Goal: Information Seeking & Learning: Learn about a topic

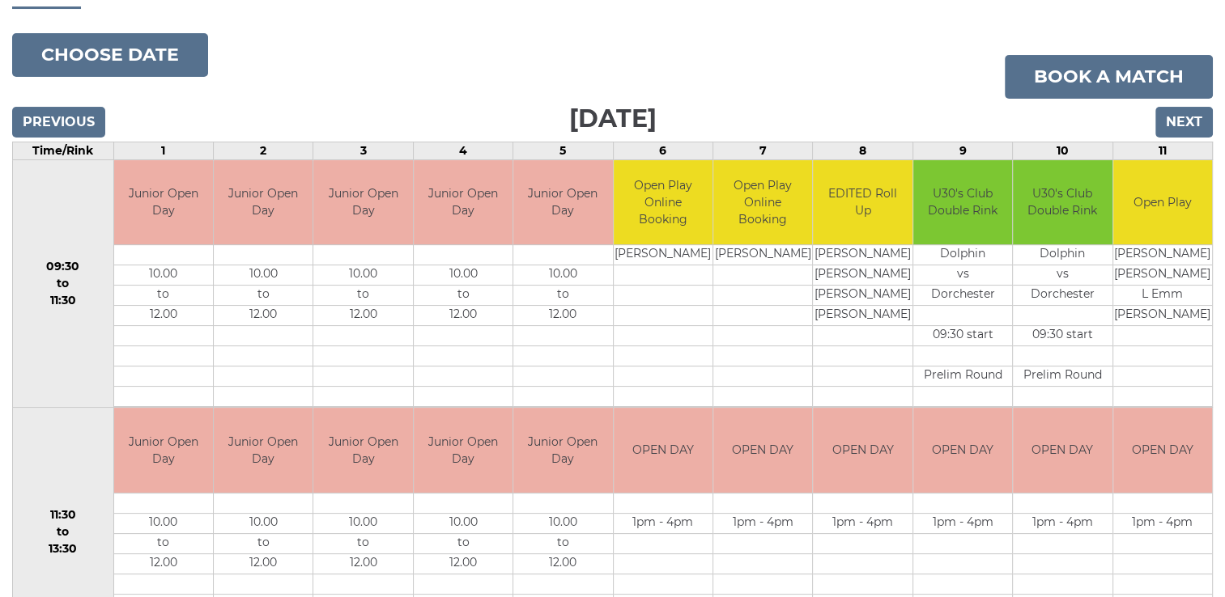
scroll to position [152, 0]
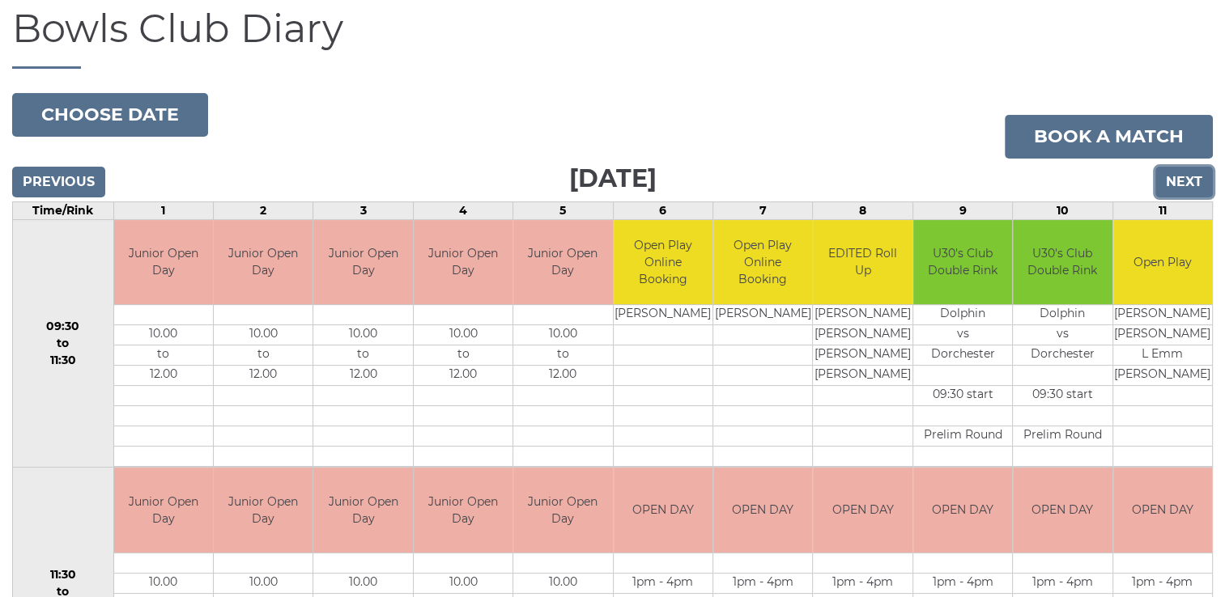
click at [1187, 180] on input "Next" at bounding box center [1183, 182] width 57 height 31
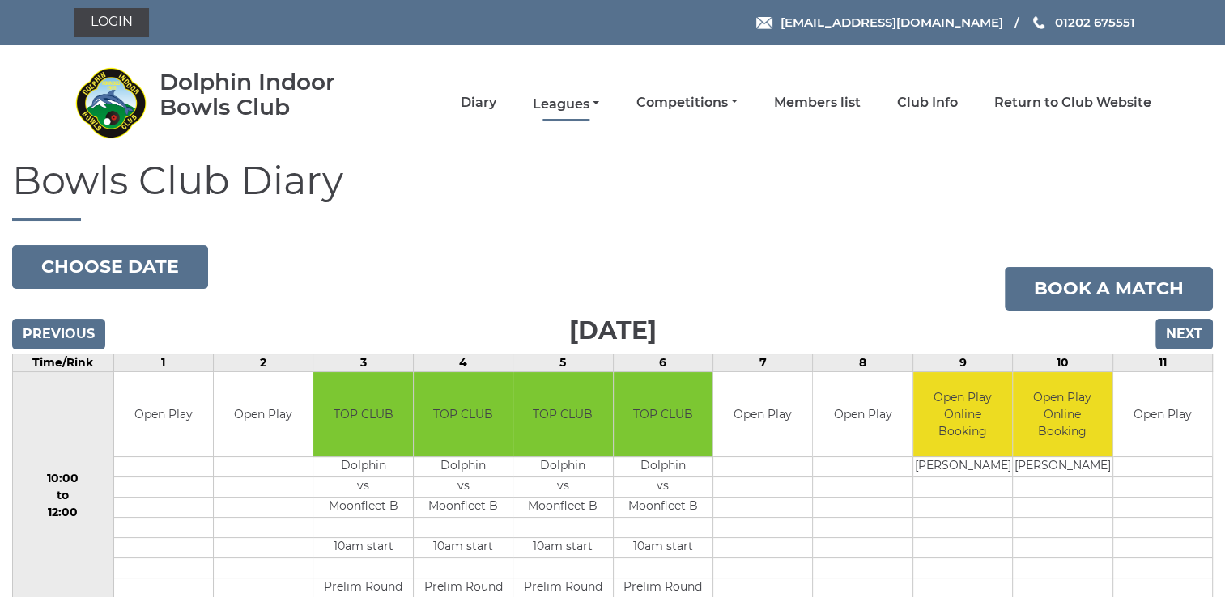
click at [565, 104] on link "Leagues" at bounding box center [566, 105] width 66 height 18
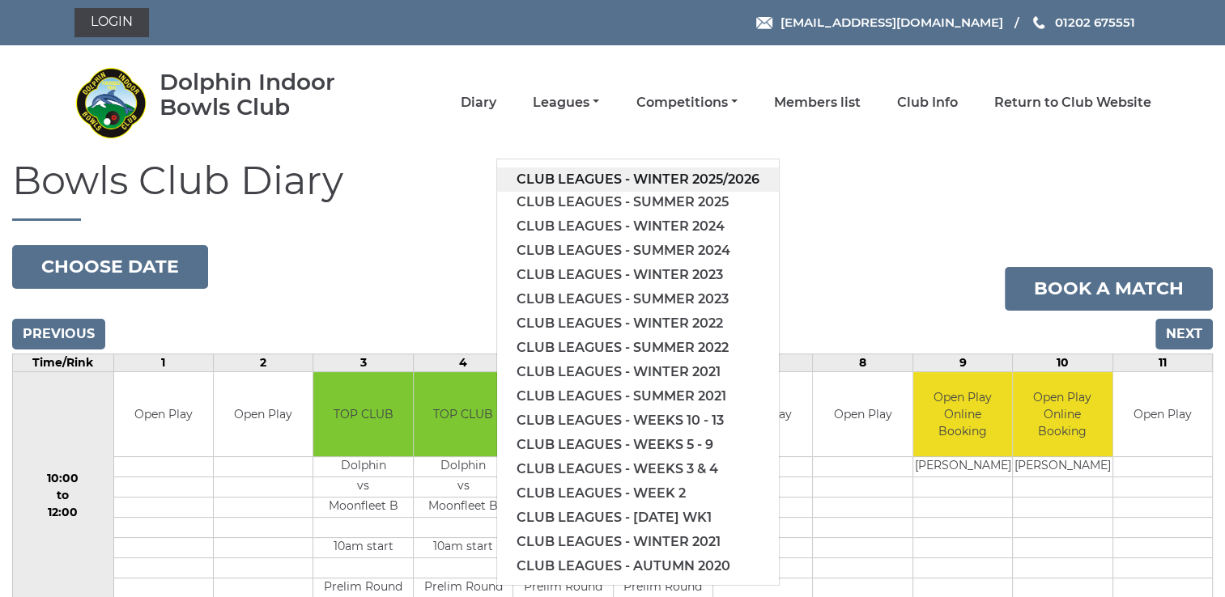
click at [641, 177] on link "Club leagues - Winter 2025/2026" at bounding box center [638, 180] width 282 height 24
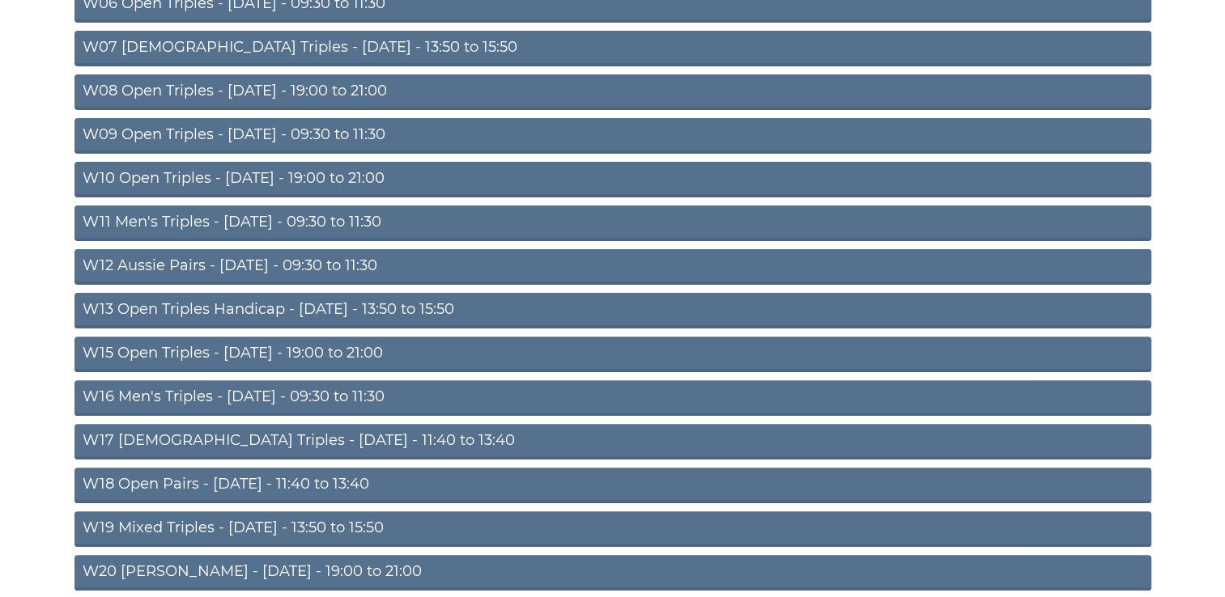
scroll to position [461, 0]
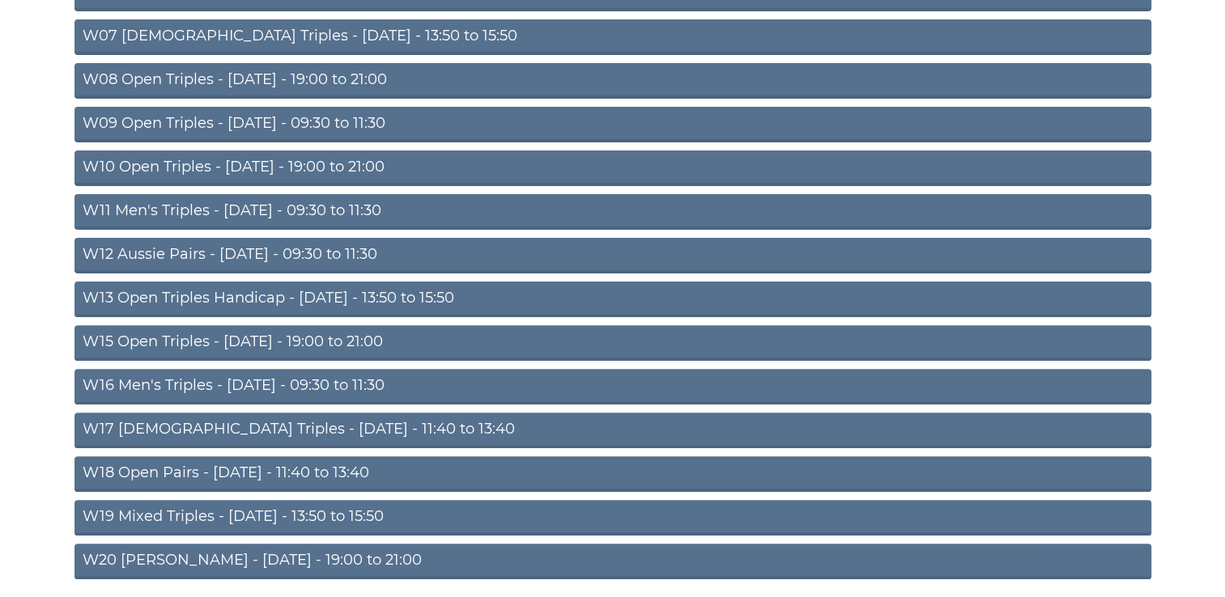
click at [190, 519] on link "W19 Mixed Triples - Friday - 13:50 to 15:50" at bounding box center [612, 518] width 1076 height 36
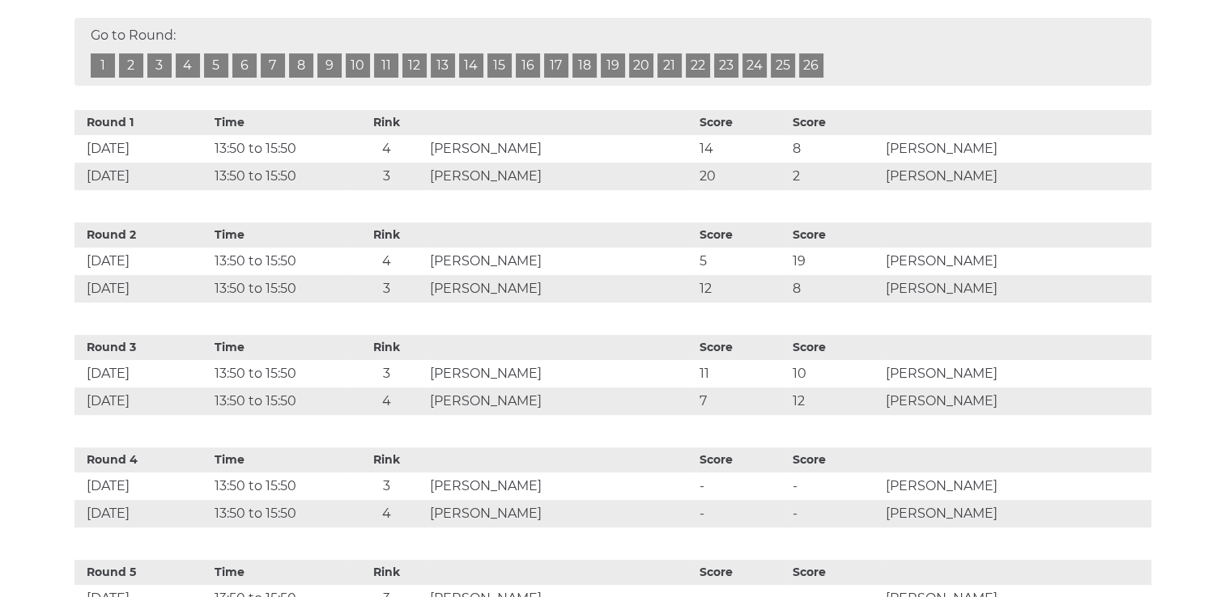
scroll to position [495, 0]
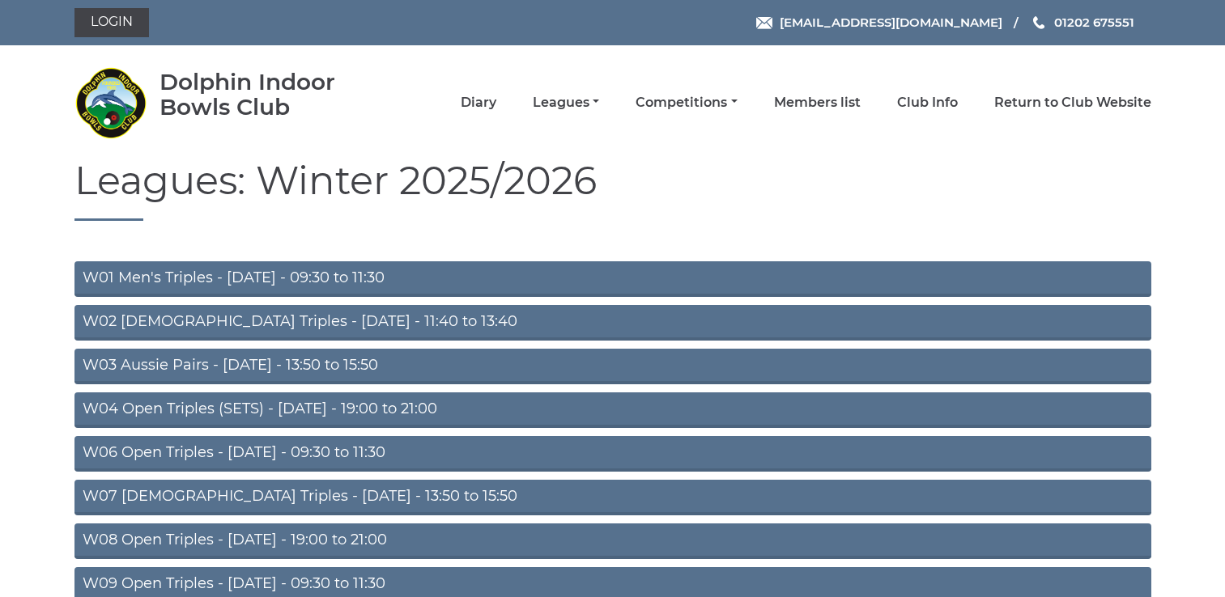
scroll to position [453, 0]
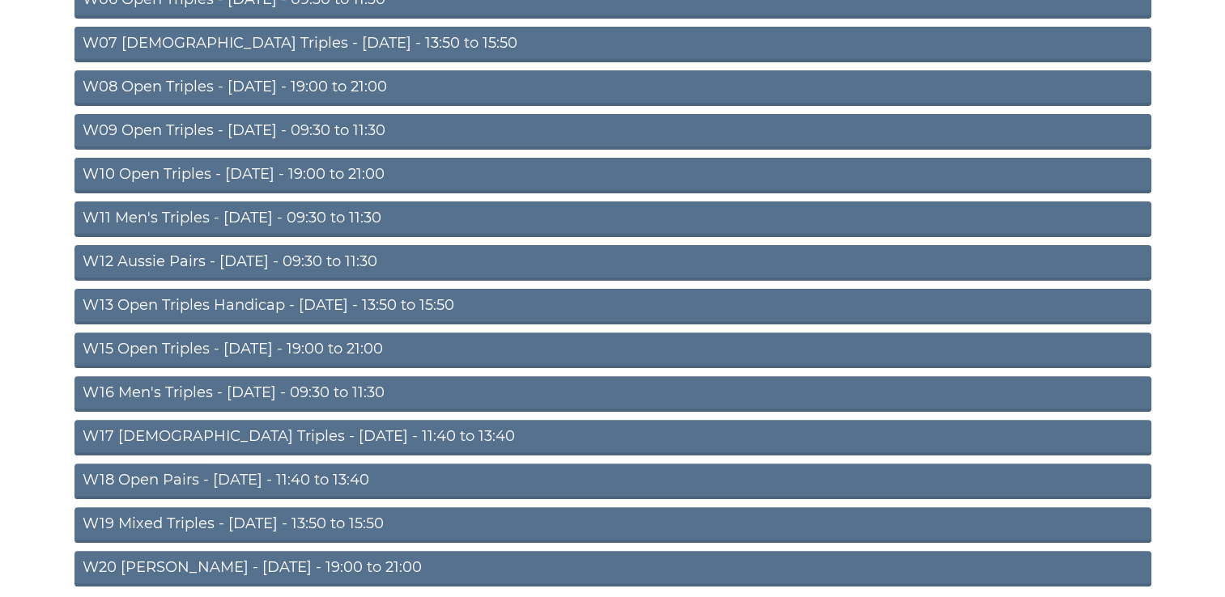
click at [193, 569] on link "W20 Aussie Pairs - Friday - 19:00 to 21:00" at bounding box center [612, 569] width 1076 height 36
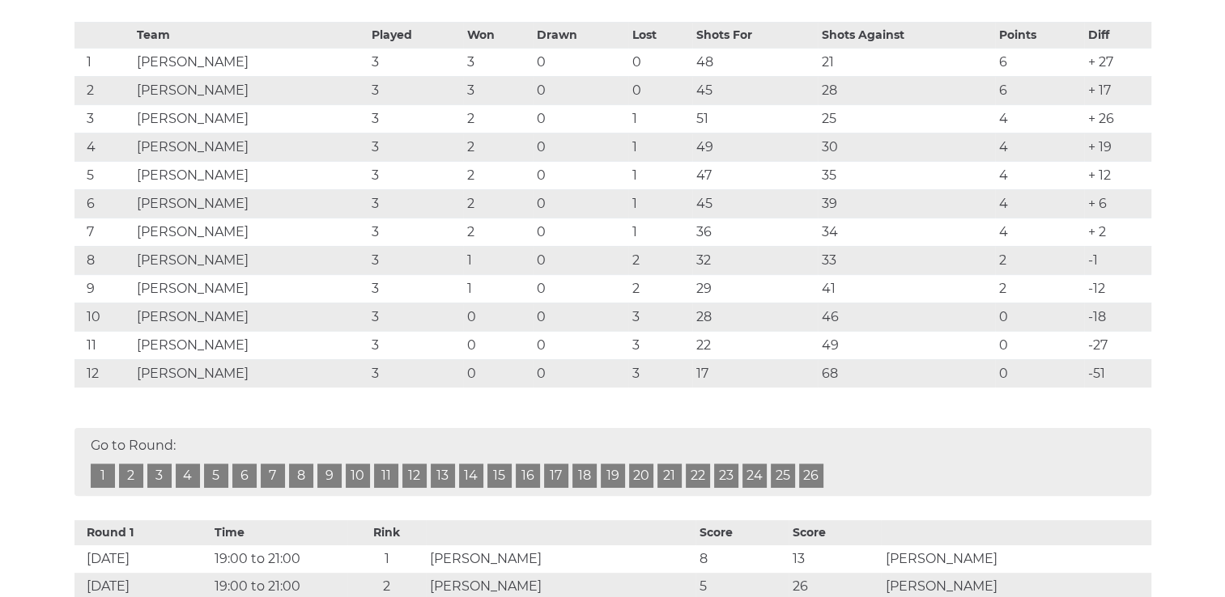
scroll to position [339, 0]
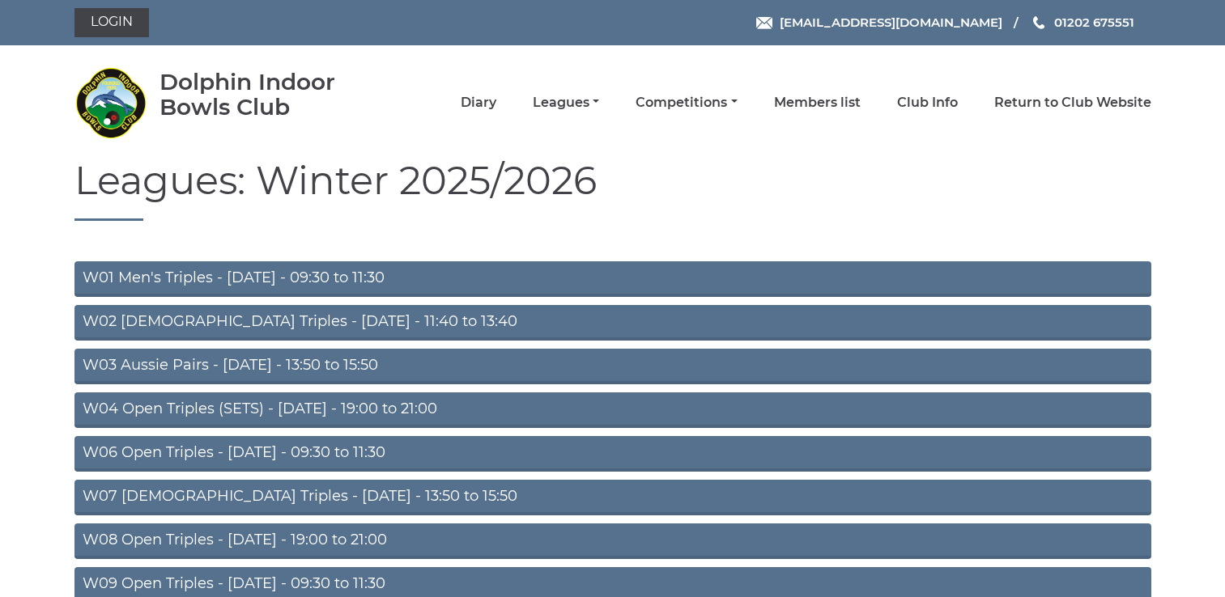
scroll to position [447, 0]
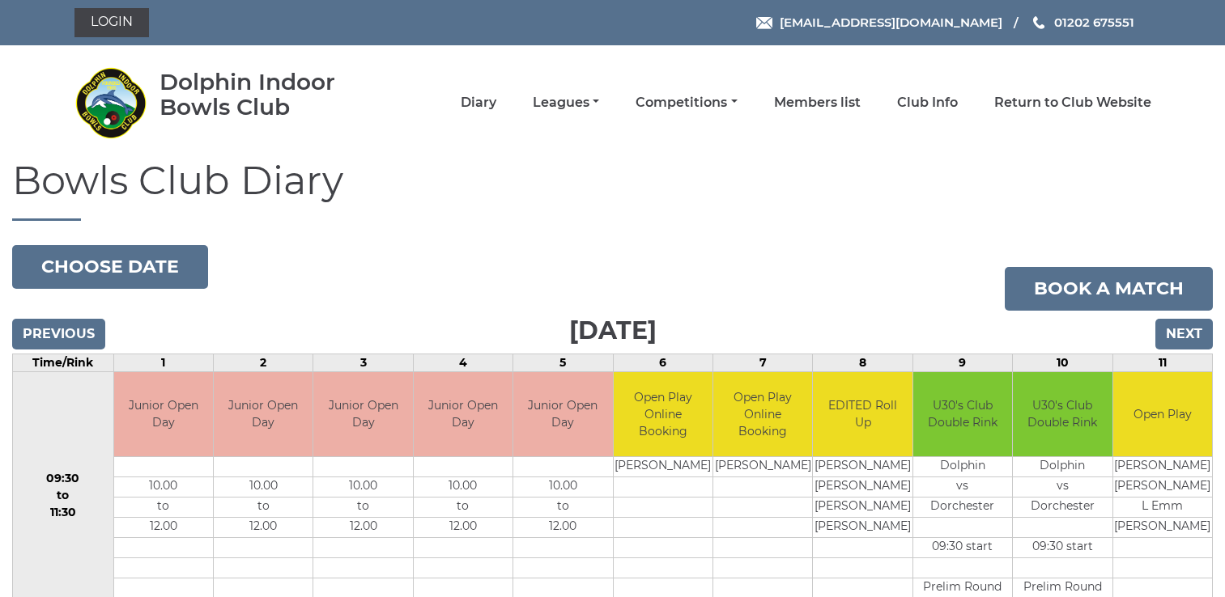
scroll to position [152, 0]
